Goal: Navigation & Orientation: Find specific page/section

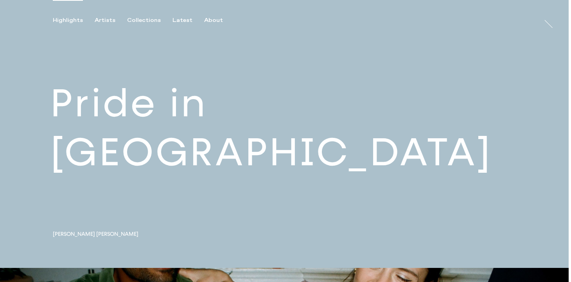
click at [218, 135] on link at bounding box center [284, 134] width 569 height 268
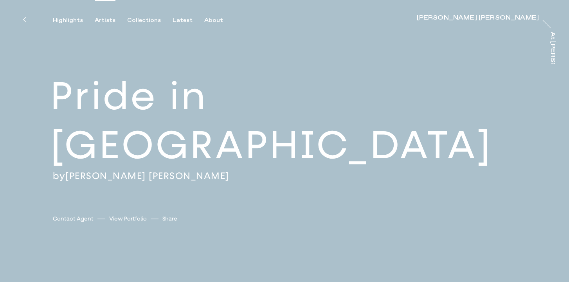
click at [103, 20] on div "Artists" at bounding box center [105, 20] width 21 height 7
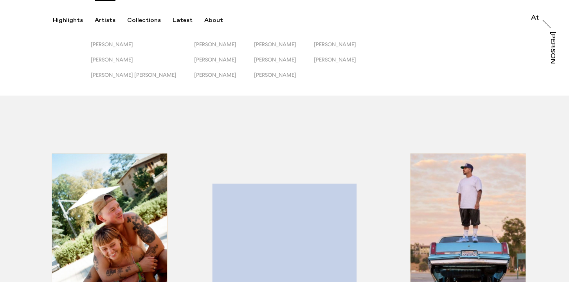
click at [299, 40] on div "[PERSON_NAME] [PERSON_NAME] [PERSON_NAME] [PERSON_NAME] [PERSON_NAME] [PERSON_N…" at bounding box center [284, 47] width 569 height 95
click at [298, 41] on div "[PERSON_NAME] [PERSON_NAME] [PERSON_NAME] [PERSON_NAME] [PERSON_NAME] [PERSON_N…" at bounding box center [284, 47] width 569 height 95
click at [314, 43] on span "[PERSON_NAME]" at bounding box center [335, 44] width 42 height 6
